Goal: Task Accomplishment & Management: Use online tool/utility

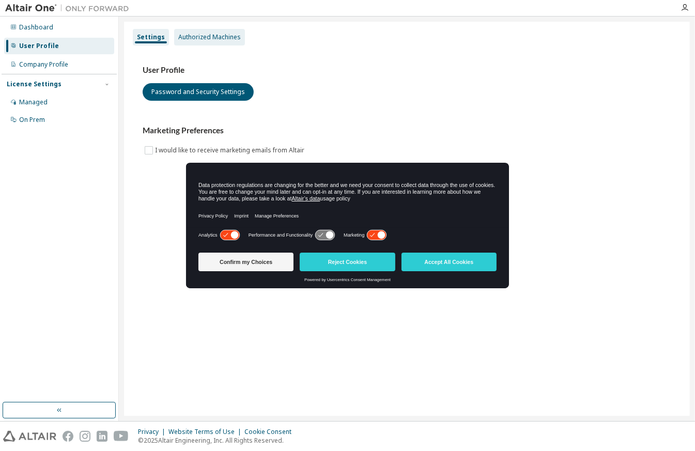
click at [218, 36] on div "Authorized Machines" at bounding box center [209, 37] width 63 height 8
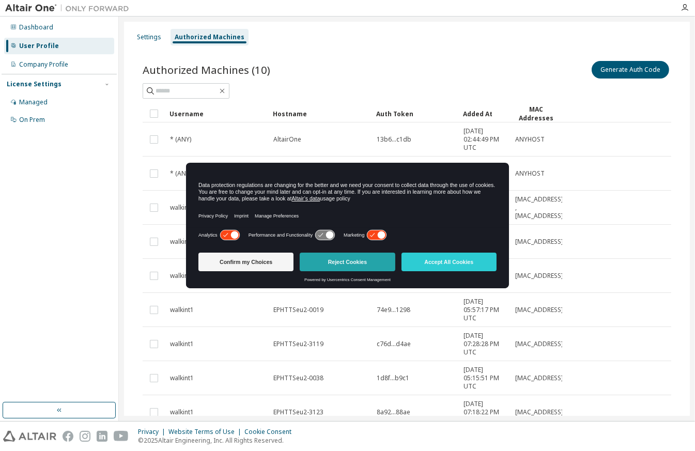
drag, startPoint x: 378, startPoint y: 177, endPoint x: 340, endPoint y: 271, distance: 101.8
click at [340, 271] on div "Data protection regulations are changing for the better and we need your consen…" at bounding box center [347, 226] width 323 height 126
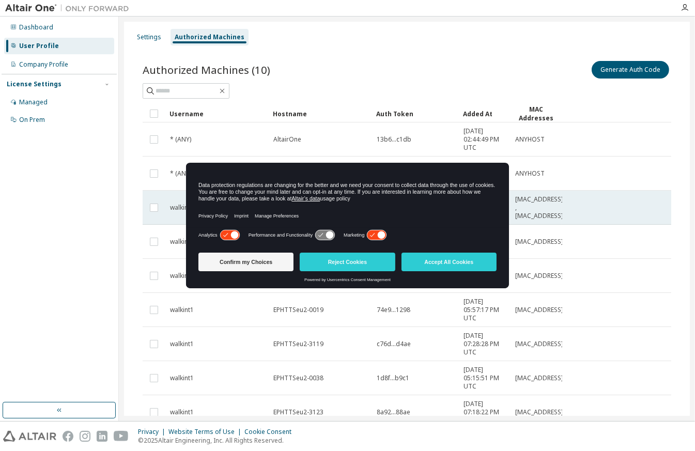
drag, startPoint x: 340, startPoint y: 271, endPoint x: 604, endPoint y: 205, distance: 272.4
click at [403, 169] on div "Data protection regulations are changing for the better and we need your consen…" at bounding box center [347, 195] width 323 height 65
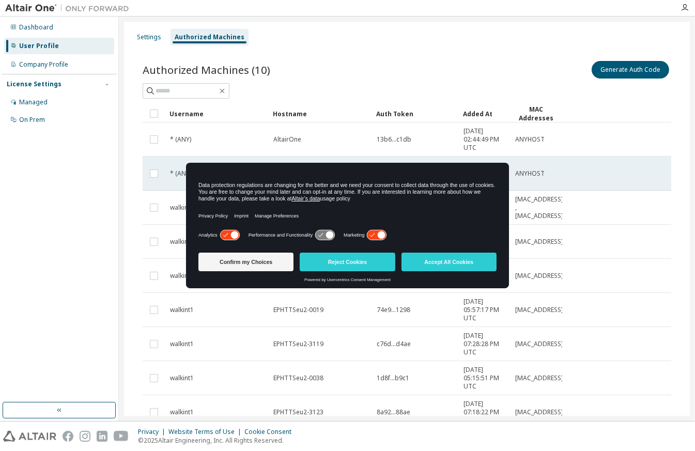
click at [659, 157] on tr "* (ANY) AltairOne 7990...bed1 2023-11-28 02:44:55 PM UTC ANYHOST" at bounding box center [407, 174] width 529 height 34
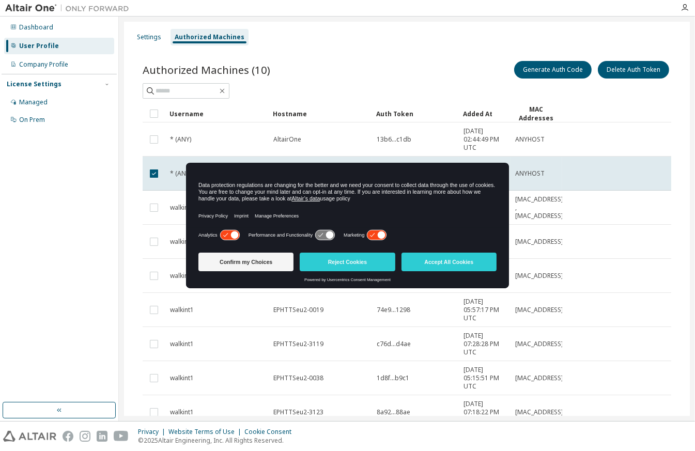
click at [433, 51] on div "Authorized Machines (10) Generate Auth Code Delete Auth Token Clear Load Save S…" at bounding box center [407, 279] width 554 height 465
click at [539, 67] on button "Generate Auth Code" at bounding box center [553, 70] width 78 height 18
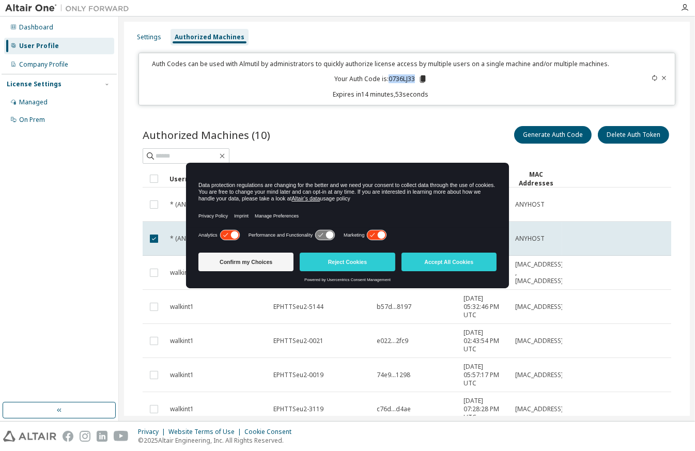
drag, startPoint x: 387, startPoint y: 79, endPoint x: 414, endPoint y: 78, distance: 26.9
click at [414, 78] on p "Your Auth Code is: 0736LJ33" at bounding box center [381, 78] width 93 height 9
copy p "0736LJ33"
